Goal: Navigation & Orientation: Find specific page/section

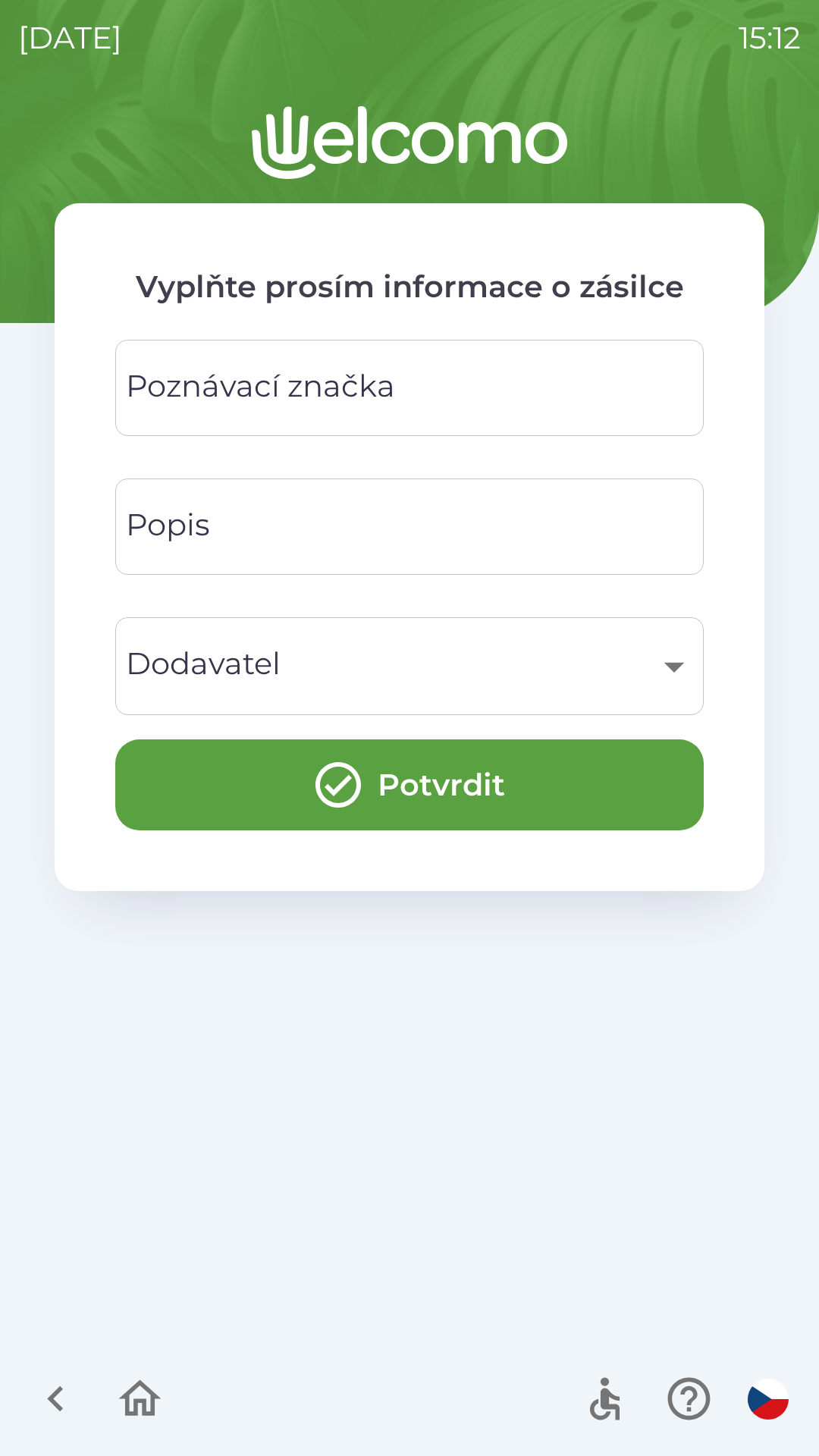
click at [149, 685] on div "​" at bounding box center [409, 665] width 552 height 61
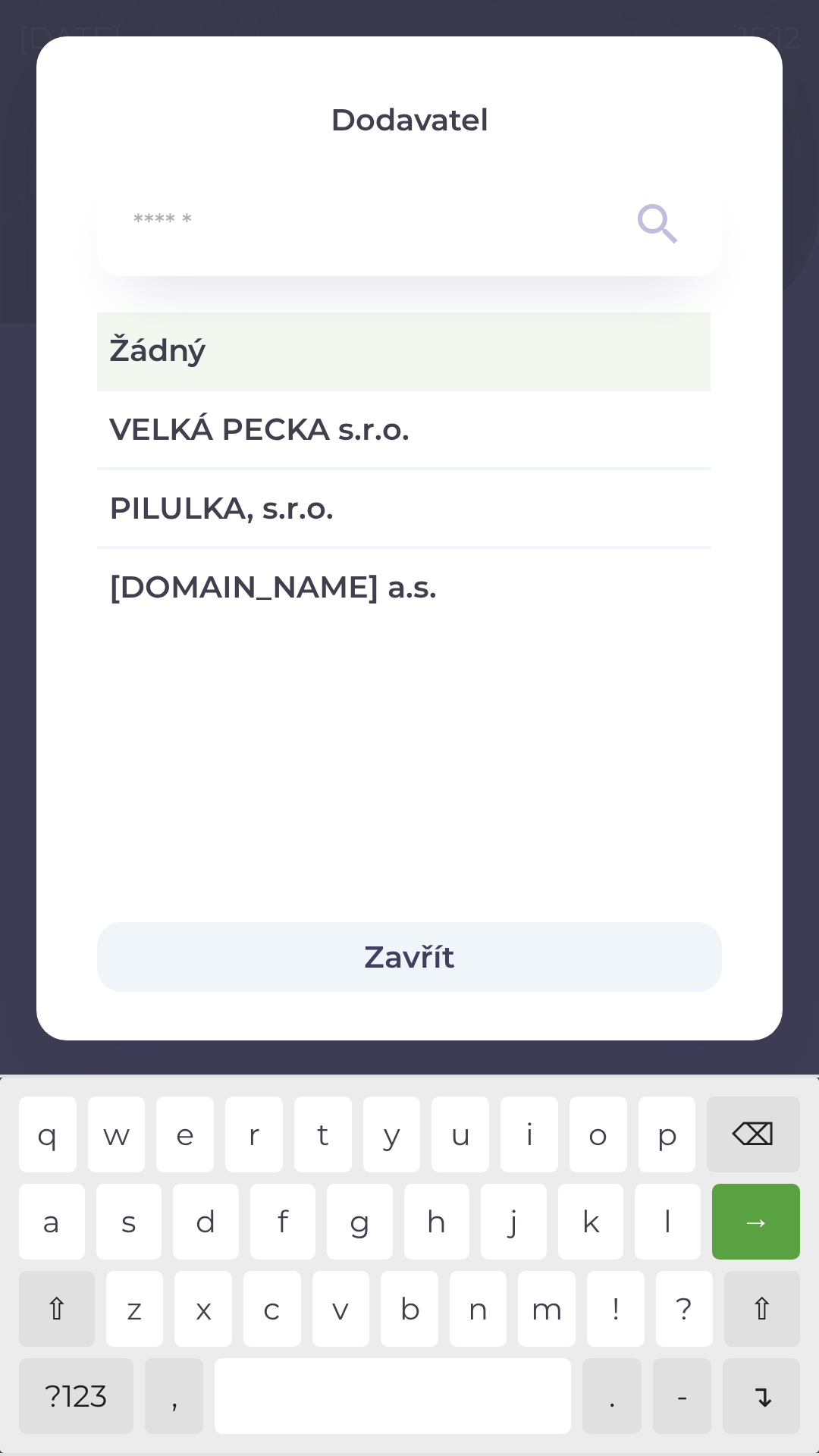
click at [32, 25] on div at bounding box center [410, 728] width 819 height 1456
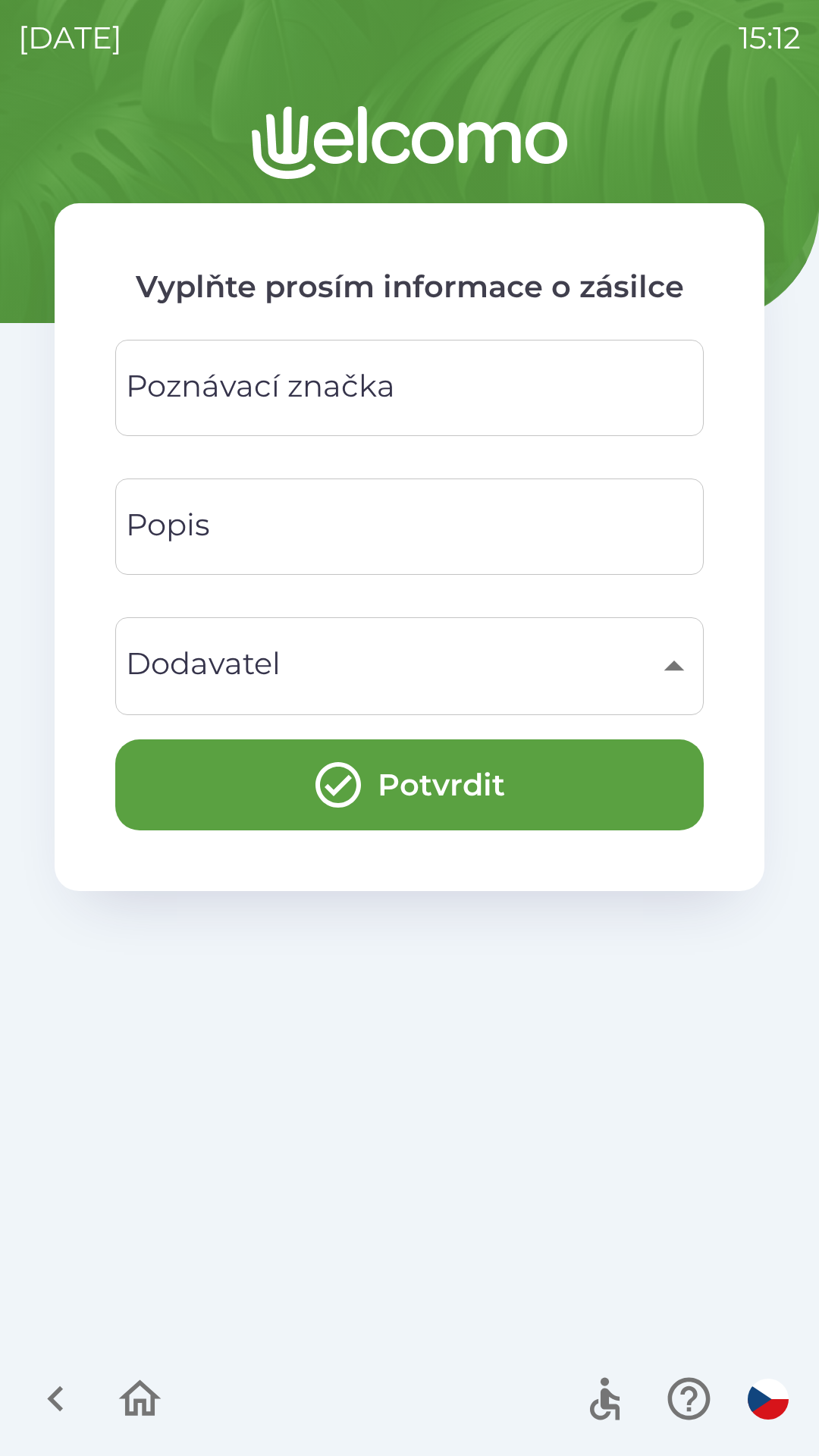
click at [54, 1392] on icon "button" at bounding box center [56, 1399] width 51 height 51
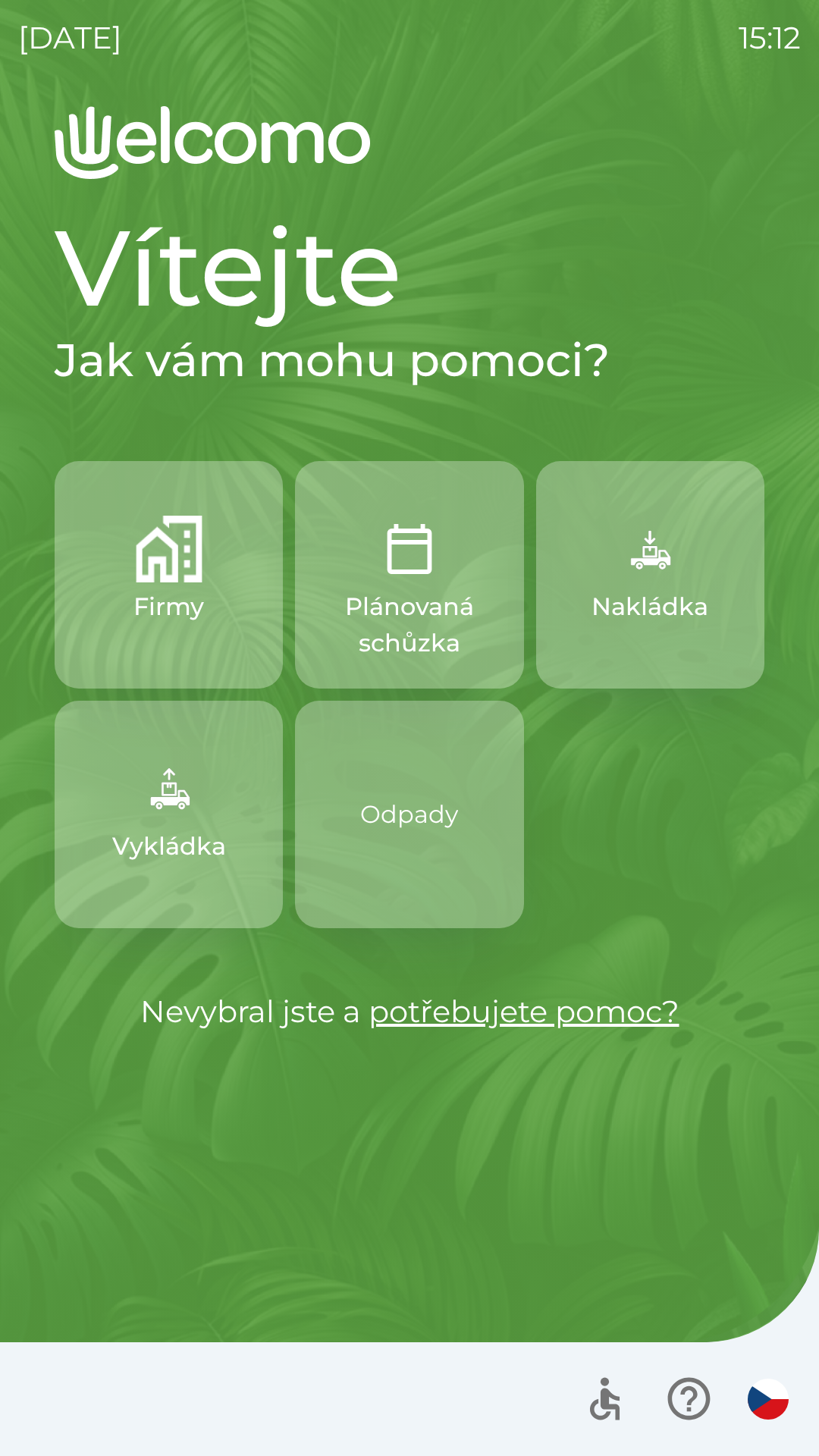
click at [370, 833] on p "Odpady" at bounding box center [409, 814] width 98 height 85
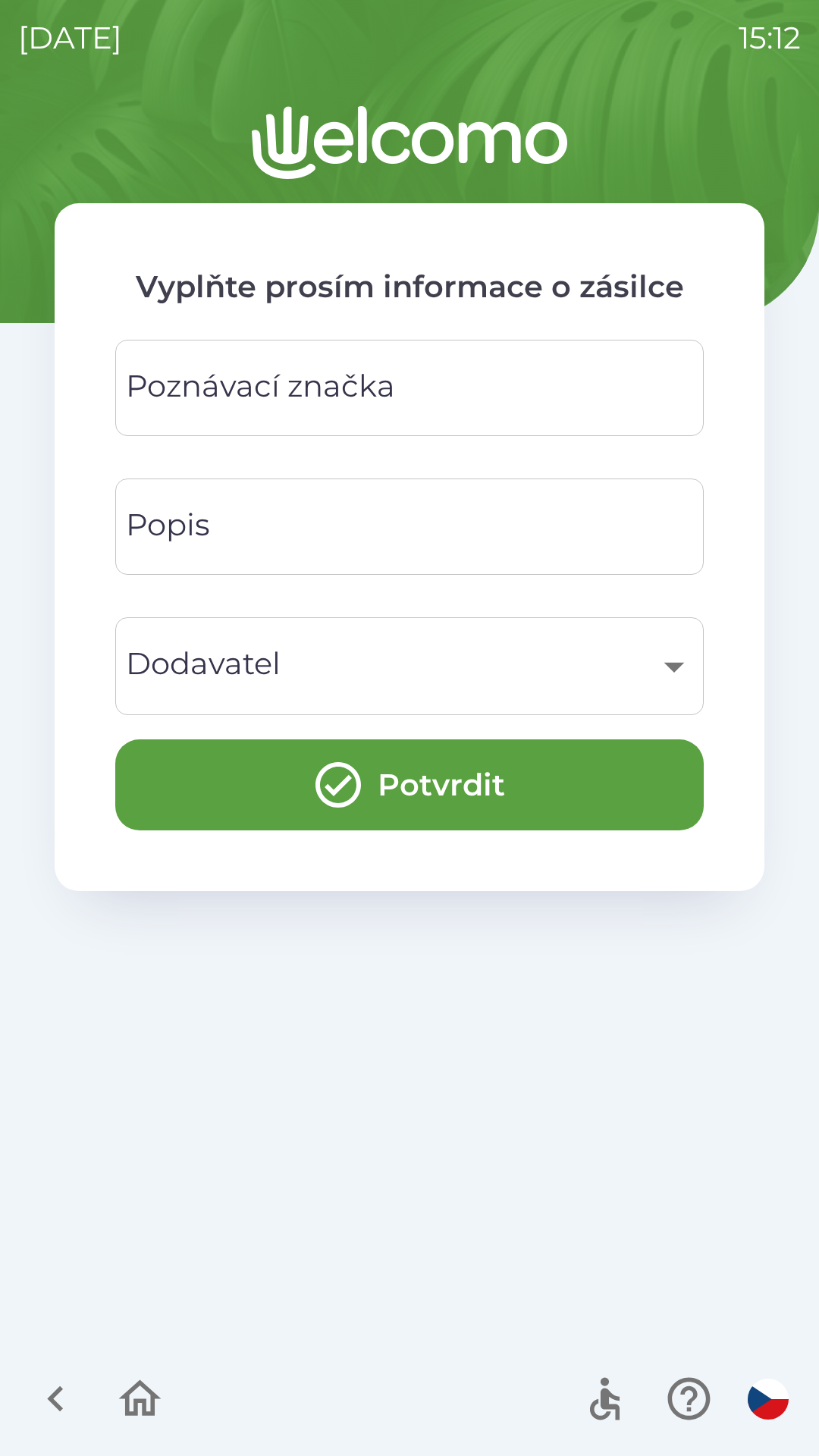
click at [138, 1390] on icon "button" at bounding box center [140, 1399] width 51 height 51
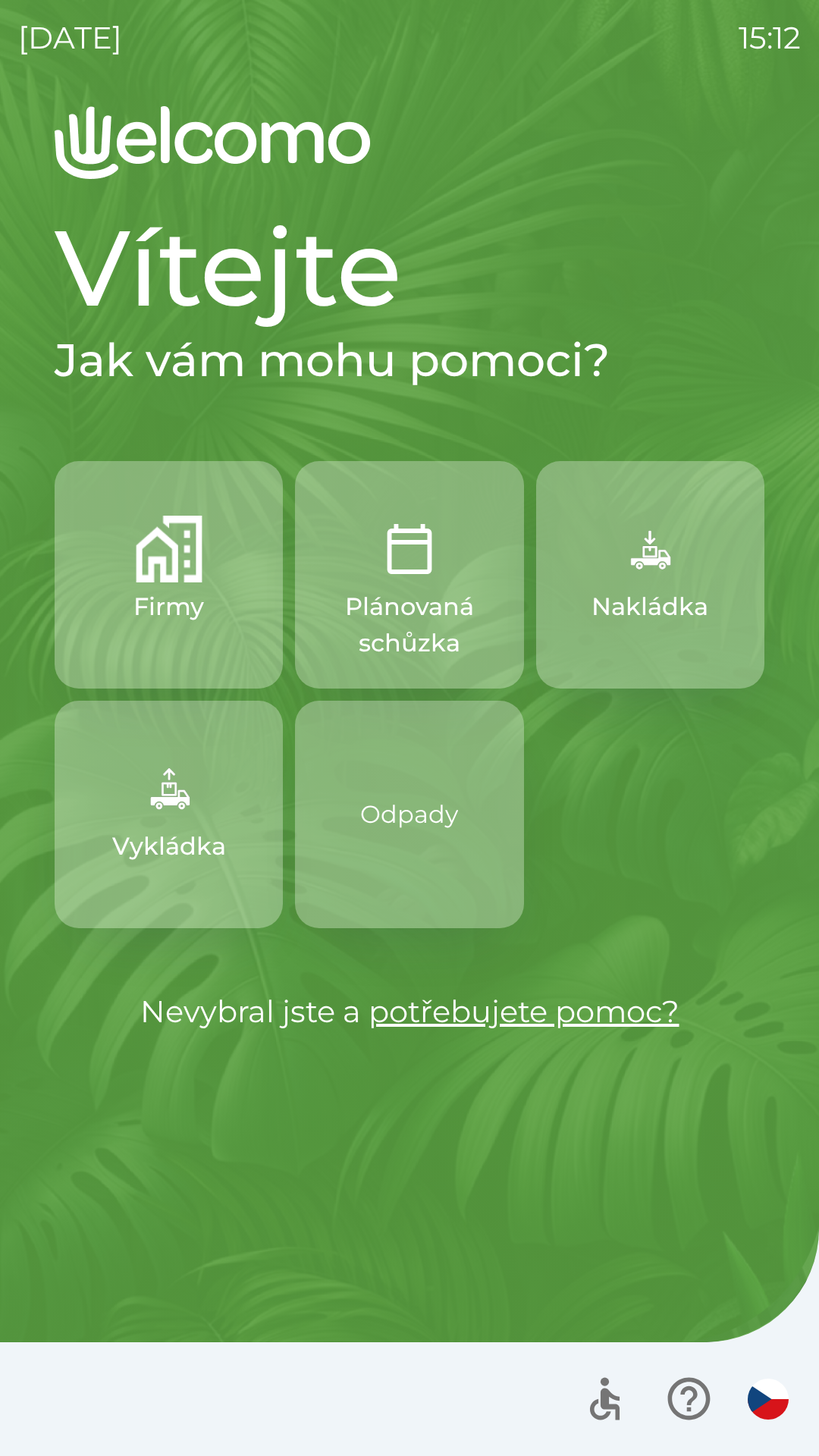
click at [601, 1381] on circle "button" at bounding box center [605, 1382] width 8 height 8
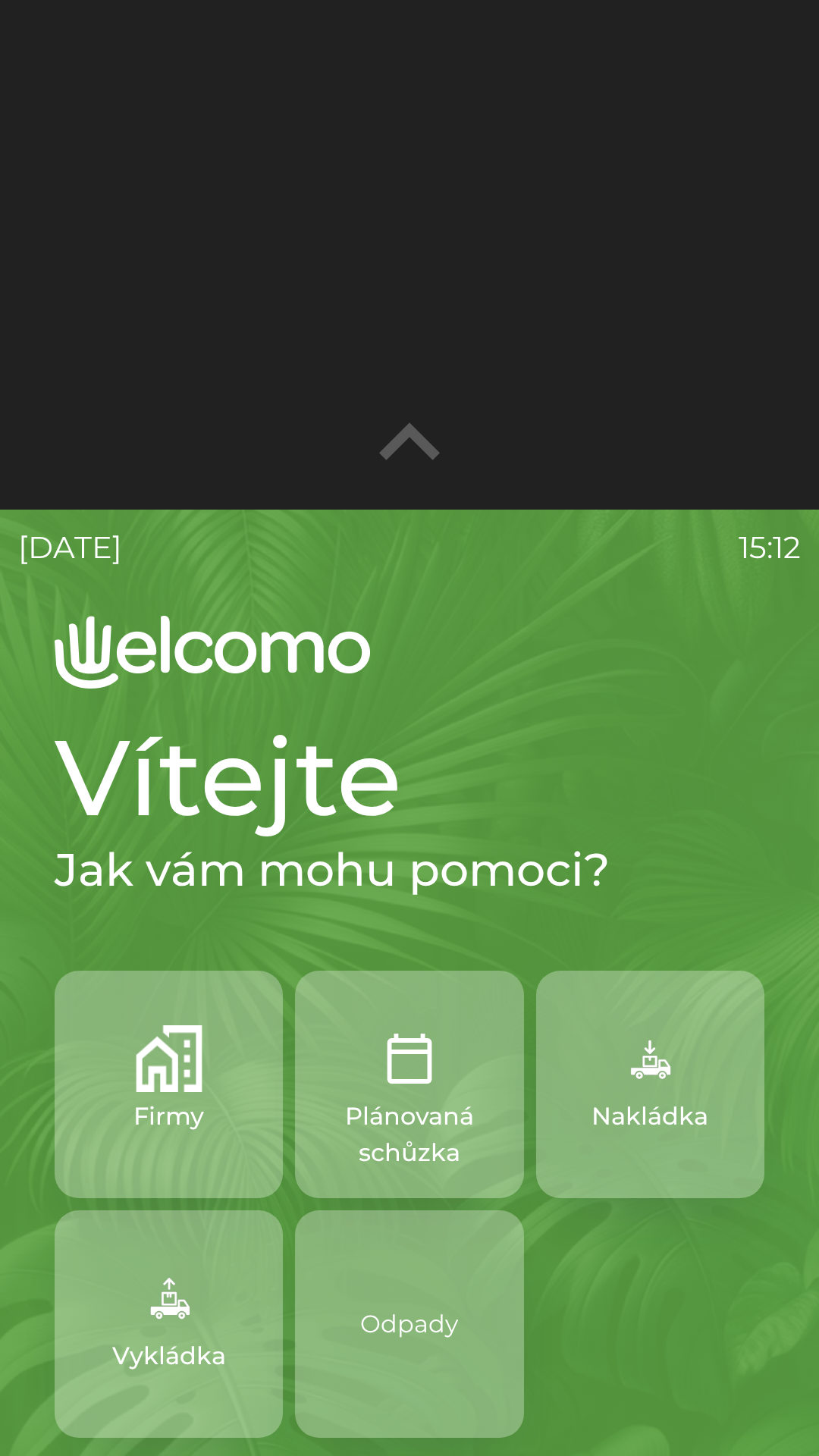
click at [210, 386] on div at bounding box center [410, 254] width 819 height 509
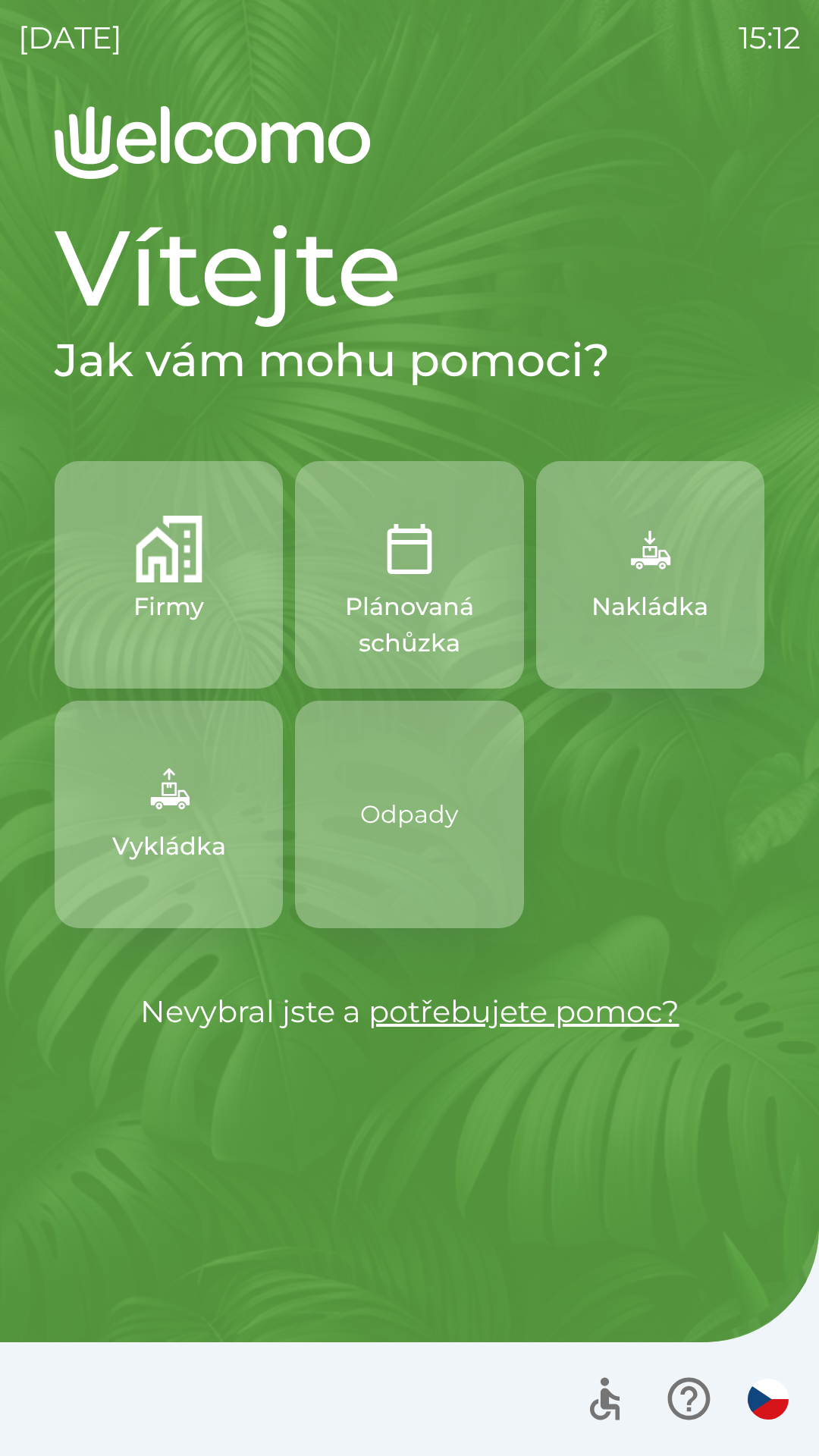
click at [626, 1411] on icon "button" at bounding box center [605, 1399] width 51 height 51
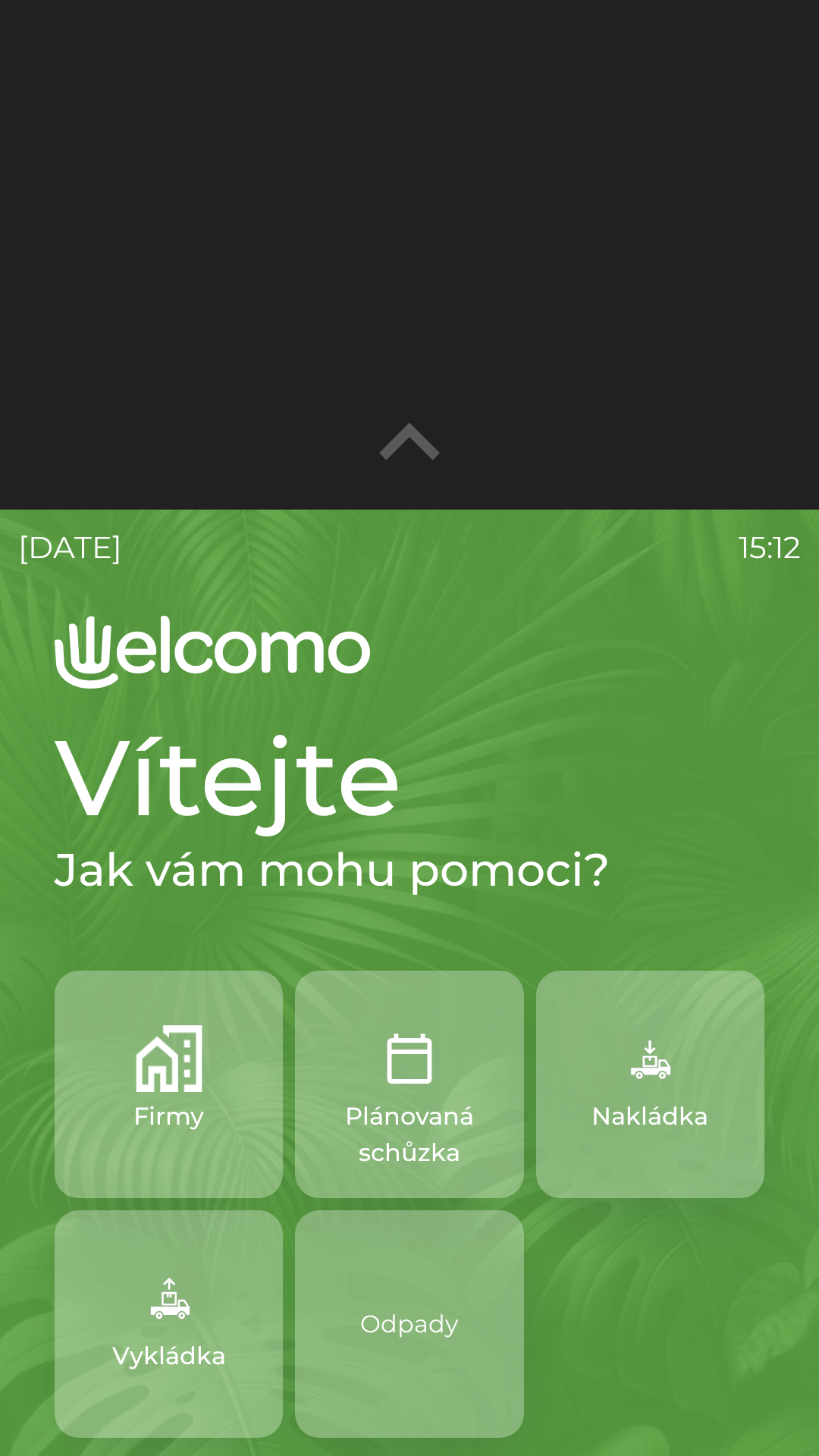
click at [170, 1053] on img "button" at bounding box center [169, 1058] width 67 height 67
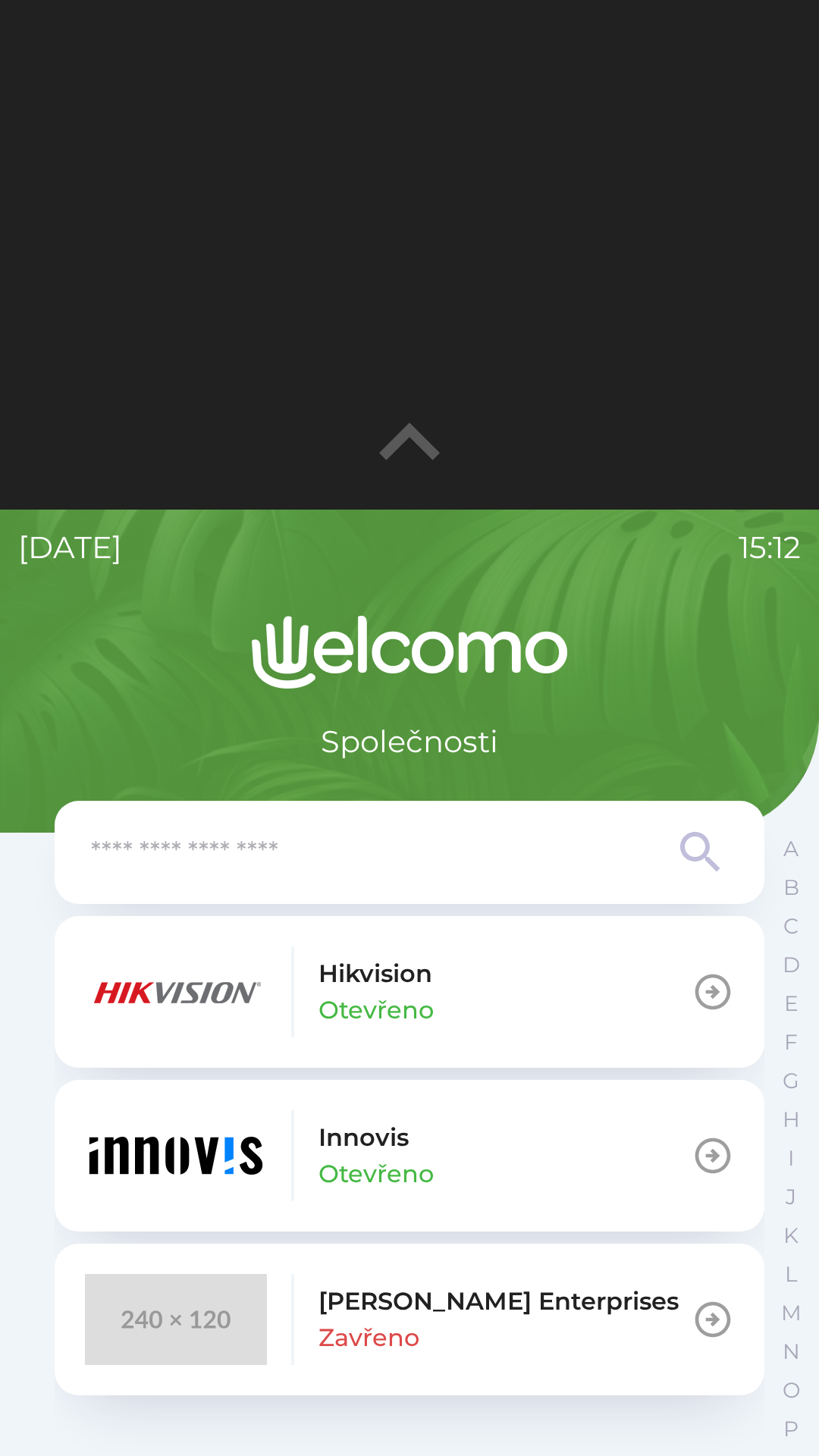
click at [394, 445] on icon "button" at bounding box center [410, 441] width 61 height 37
